Goal: Task Accomplishment & Management: Manage account settings

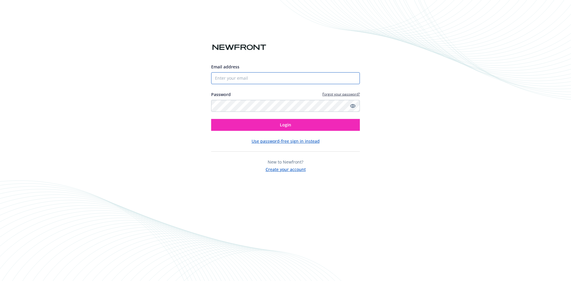
click at [226, 79] on input "Email address" at bounding box center [285, 78] width 149 height 12
type input "[EMAIL_ADDRESS][DOMAIN_NAME]"
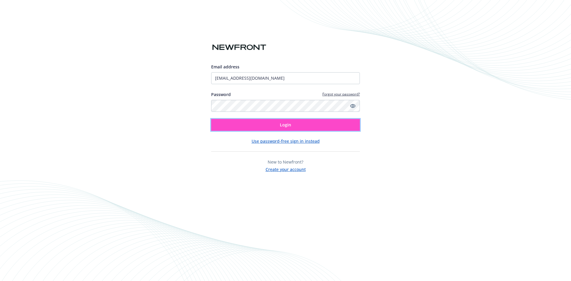
click at [232, 124] on button "Login" at bounding box center [285, 125] width 149 height 12
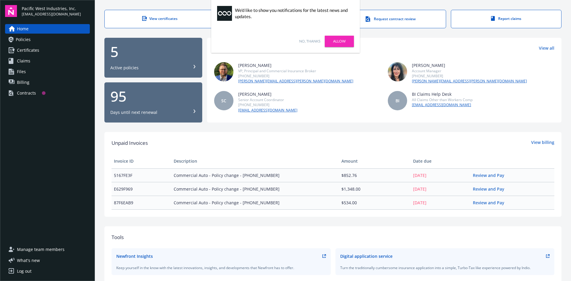
scroll to position [30, 0]
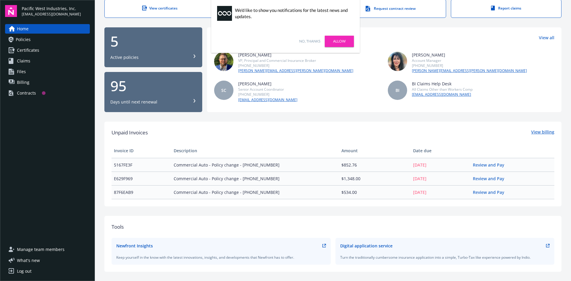
click at [536, 132] on link "View billing" at bounding box center [542, 133] width 23 height 8
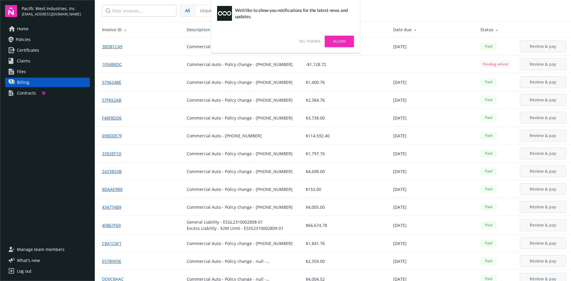
click at [336, 43] on link "Allow" at bounding box center [339, 41] width 29 height 11
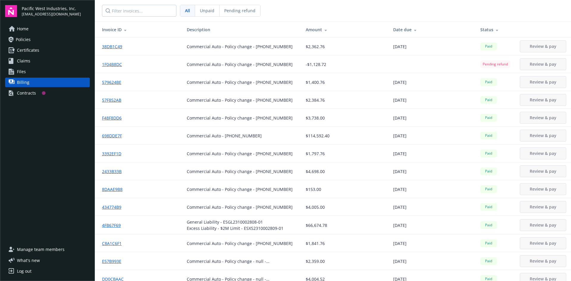
drag, startPoint x: 486, startPoint y: 28, endPoint x: 483, endPoint y: 32, distance: 5.1
click at [495, 28] on icon at bounding box center [496, 29] width 3 height 4
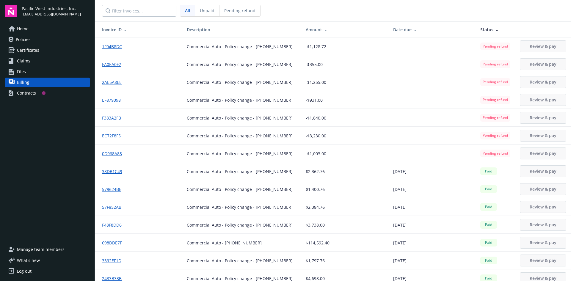
click at [24, 30] on span "Home" at bounding box center [23, 29] width 12 height 10
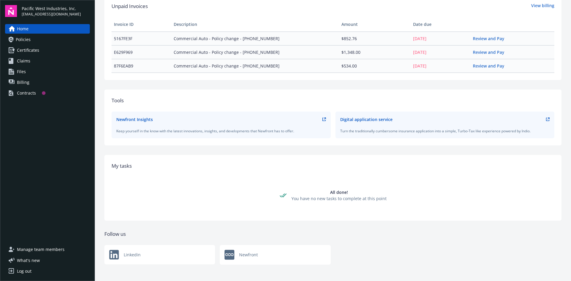
scroll to position [159, 0]
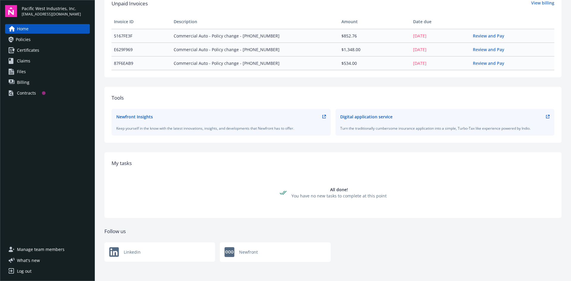
click at [32, 92] on div "Contracts" at bounding box center [26, 93] width 19 height 10
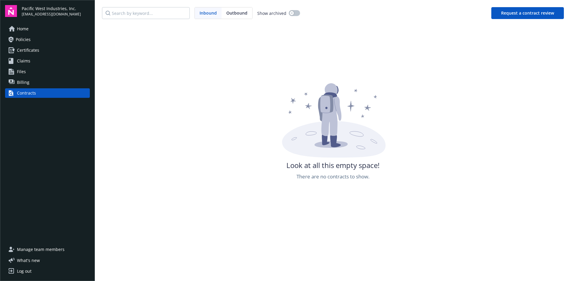
click at [21, 39] on span "Policies" at bounding box center [23, 40] width 15 height 10
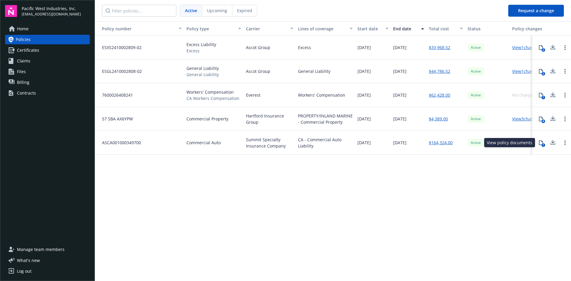
click at [540, 144] on icon at bounding box center [540, 142] width 5 height 5
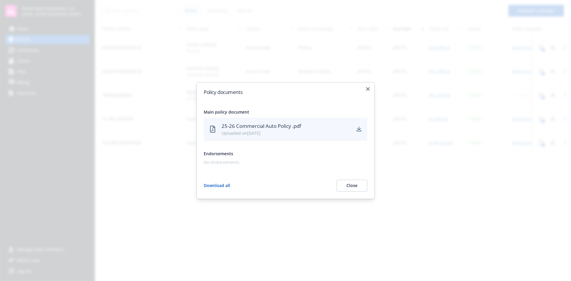
click at [207, 185] on button "Download all" at bounding box center [217, 186] width 26 height 12
click at [354, 184] on button "Close" at bounding box center [351, 186] width 31 height 12
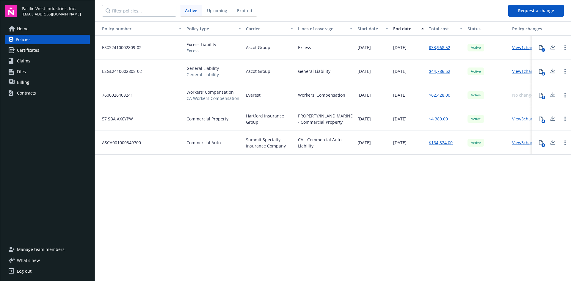
click at [521, 141] on link "View 3 changes" at bounding box center [526, 143] width 28 height 6
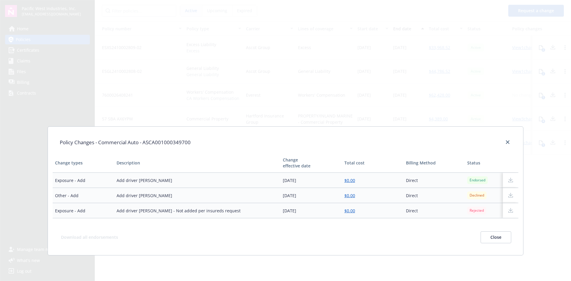
click at [492, 238] on button "Close" at bounding box center [495, 237] width 31 height 12
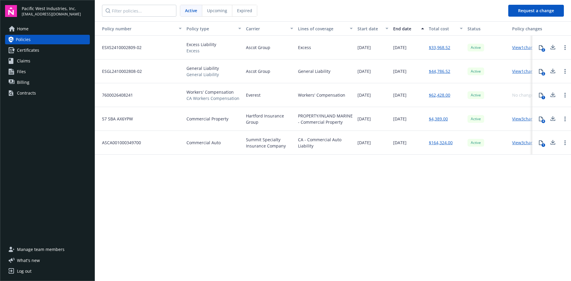
click at [517, 119] on link "View 3 changes" at bounding box center [526, 119] width 28 height 6
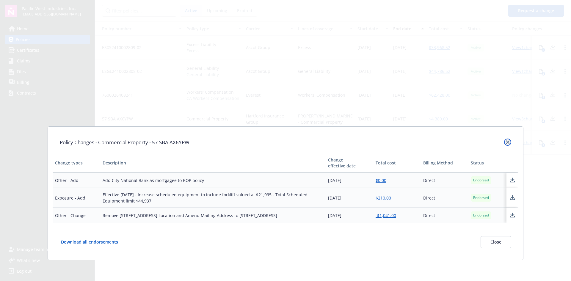
click at [506, 141] on icon "close" at bounding box center [508, 142] width 4 height 4
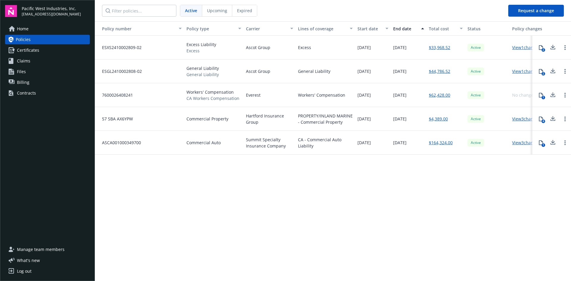
click at [517, 70] on link "View 1 changes" at bounding box center [526, 71] width 28 height 6
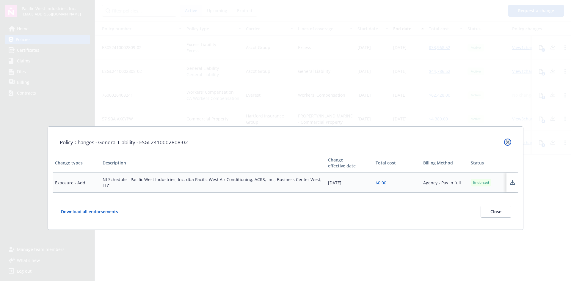
click at [507, 142] on icon "close" at bounding box center [508, 142] width 4 height 4
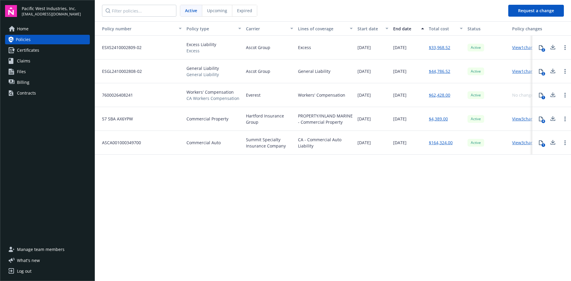
click at [518, 49] on link "View 1 changes" at bounding box center [526, 48] width 28 height 6
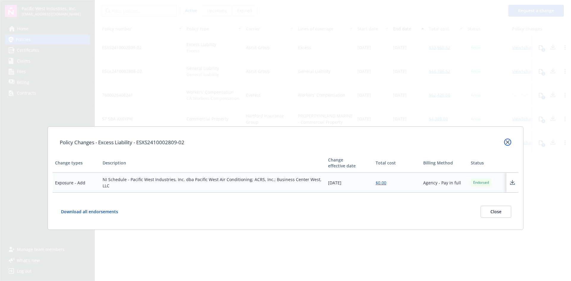
click at [507, 141] on icon "close" at bounding box center [508, 142] width 4 height 4
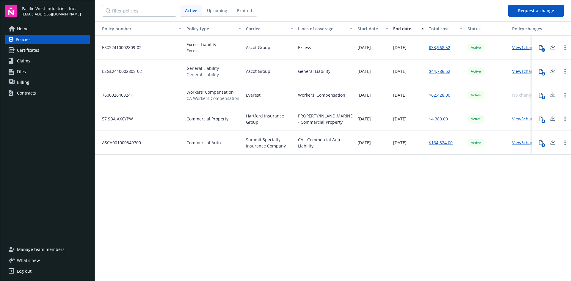
click at [19, 51] on span "Certificates" at bounding box center [28, 50] width 22 height 10
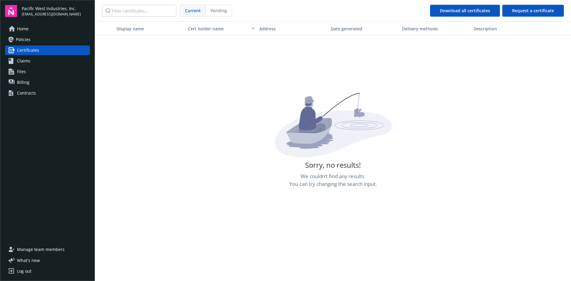
click at [28, 59] on span "Claims" at bounding box center [23, 61] width 13 height 10
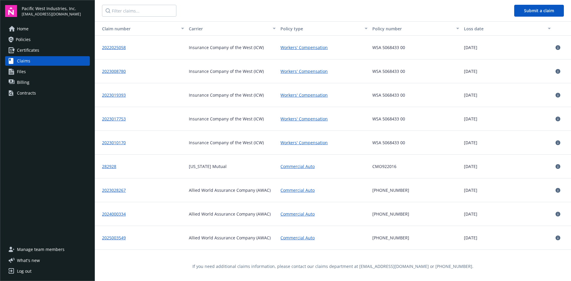
click at [297, 27] on div "Policy type" at bounding box center [320, 29] width 80 height 6
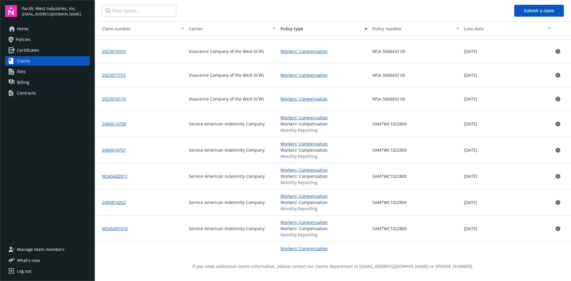
scroll to position [457, 0]
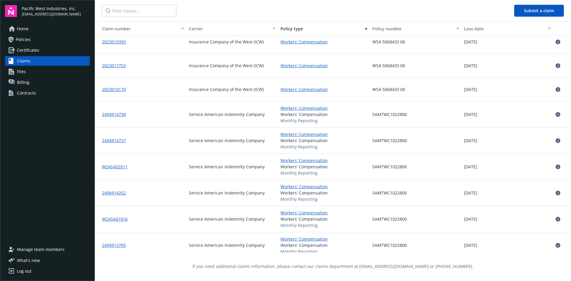
click at [119, 165] on link "W24SA02011" at bounding box center [115, 167] width 26 height 6
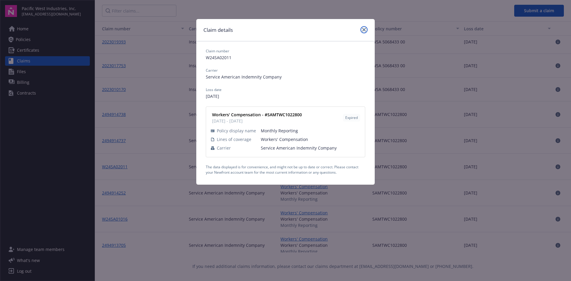
click at [363, 31] on icon "close" at bounding box center [364, 30] width 4 height 4
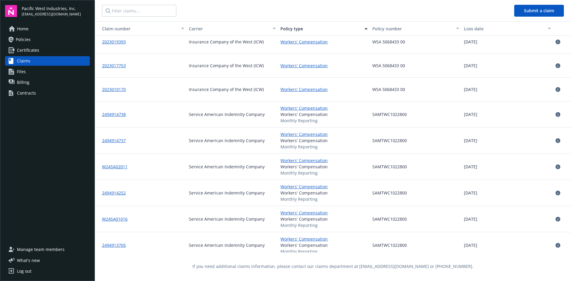
click at [109, 194] on link "2494914252" at bounding box center [114, 193] width 24 height 6
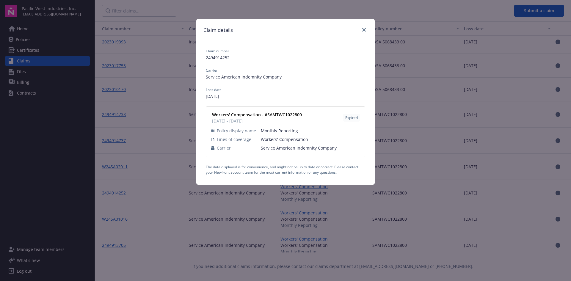
click at [379, 32] on div "Claim details Claim number 2494914252 Carrier Service American Indemnity Compan…" at bounding box center [285, 140] width 571 height 281
click at [364, 29] on icon "close" at bounding box center [364, 30] width 4 height 4
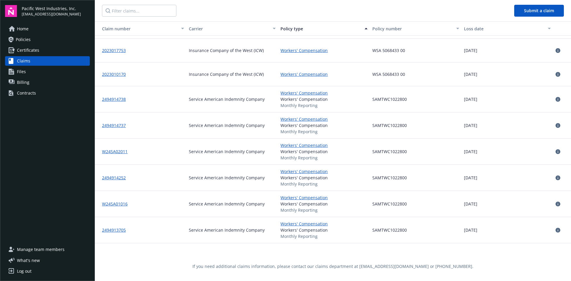
scroll to position [487, 0]
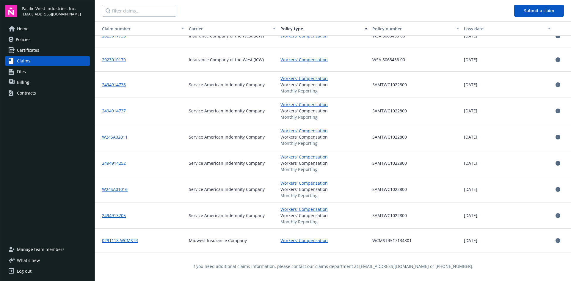
click at [555, 240] on icon at bounding box center [557, 240] width 5 height 5
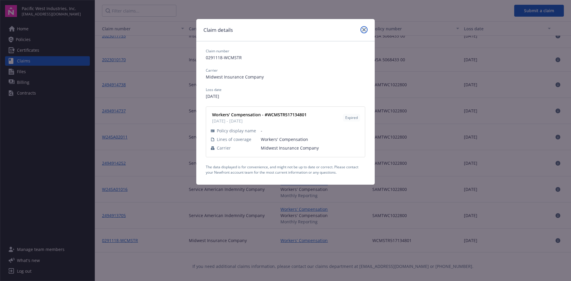
click at [364, 29] on icon "close" at bounding box center [364, 30] width 4 height 4
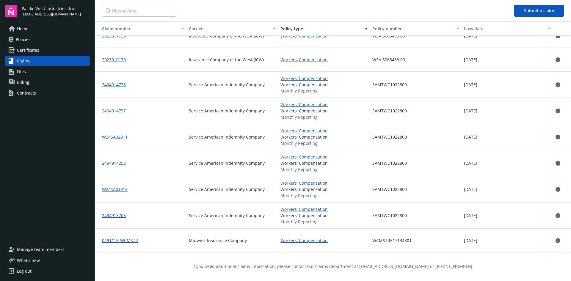
click at [32, 249] on span "Manage team members" at bounding box center [41, 250] width 48 height 10
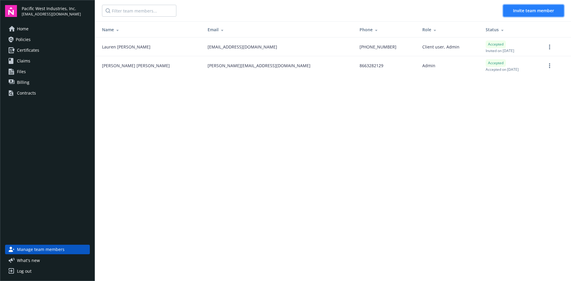
click at [530, 11] on span "Invite team member" at bounding box center [533, 11] width 41 height 6
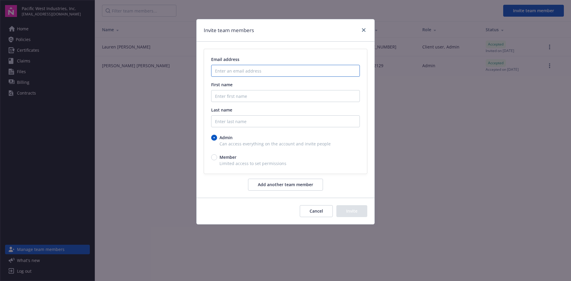
click at [222, 65] on input "Enter an email address" at bounding box center [285, 71] width 149 height 12
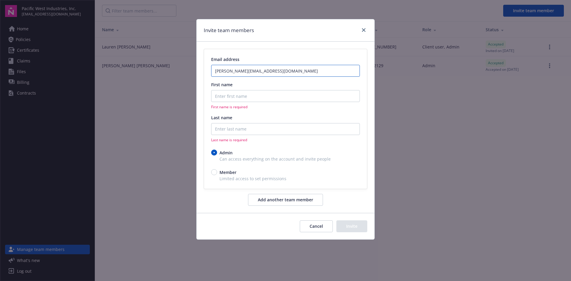
type input "teresa.m@pacwestac.com"
drag, startPoint x: 271, startPoint y: 72, endPoint x: 182, endPoint y: 60, distance: 89.9
click at [182, 60] on div "Invite team members Email address teresa.m@pacwestac.com First name First name …" at bounding box center [285, 140] width 571 height 281
click at [311, 226] on button "Cancel" at bounding box center [316, 226] width 33 height 12
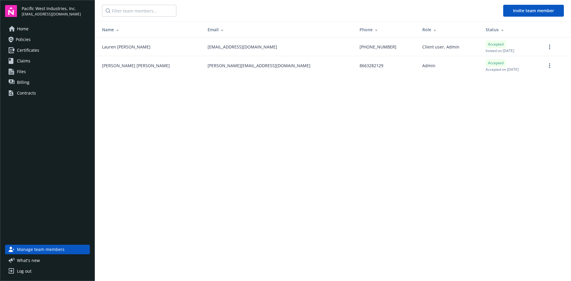
click at [25, 32] on span "Home" at bounding box center [23, 29] width 12 height 10
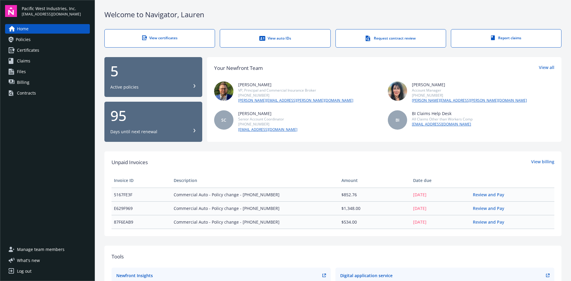
click at [190, 132] on div "Days until next renewal" at bounding box center [153, 132] width 86 height 6
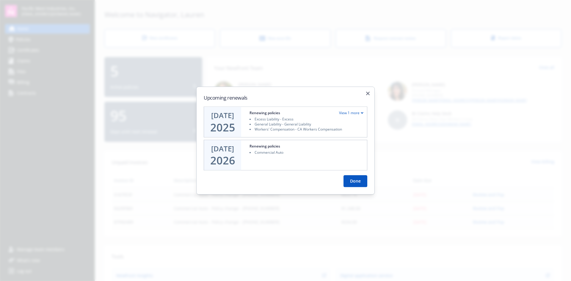
click at [358, 112] on div "View 1 more" at bounding box center [351, 112] width 24 height 5
click at [357, 185] on button "Done" at bounding box center [355, 183] width 24 height 12
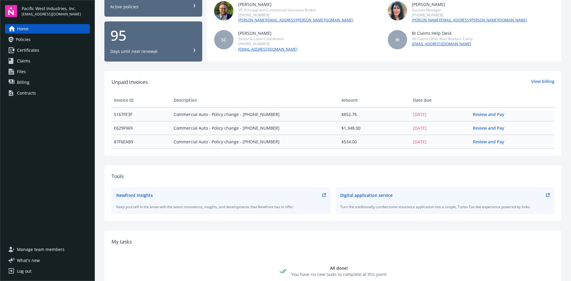
scroll to position [89, 0]
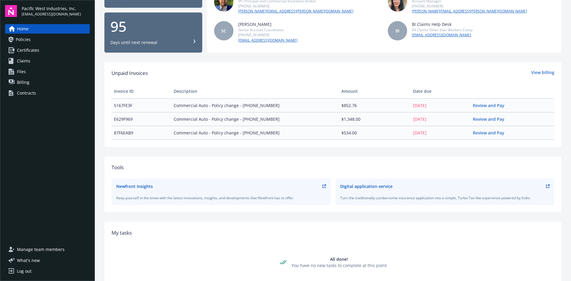
click at [141, 185] on div "Newfront Insights" at bounding box center [134, 186] width 37 height 6
click at [322, 186] on icon at bounding box center [324, 186] width 4 height 4
click at [546, 187] on icon at bounding box center [548, 186] width 4 height 4
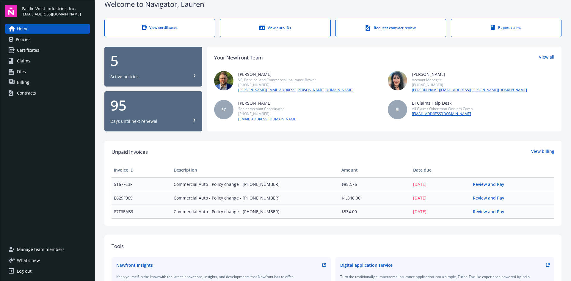
scroll to position [10, 0]
